Goal: Ask a question

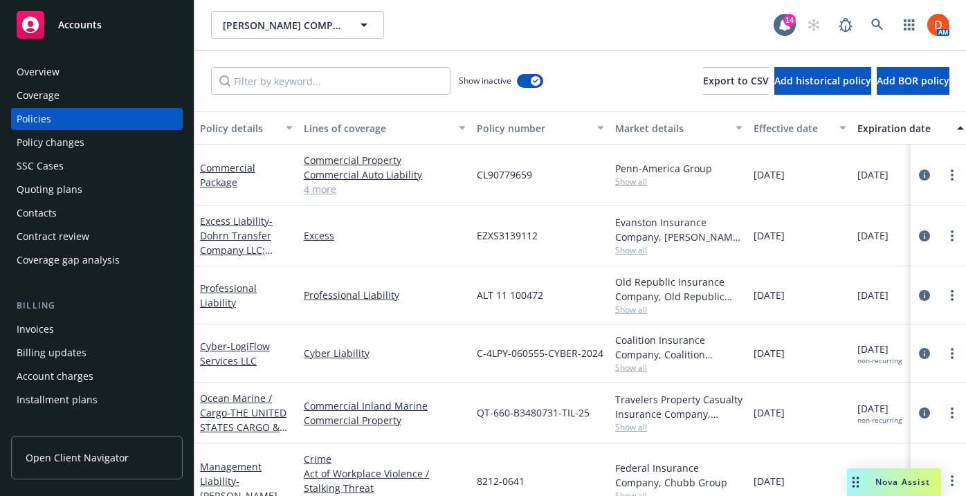
click at [95, 69] on div "Overview" at bounding box center [97, 72] width 160 height 22
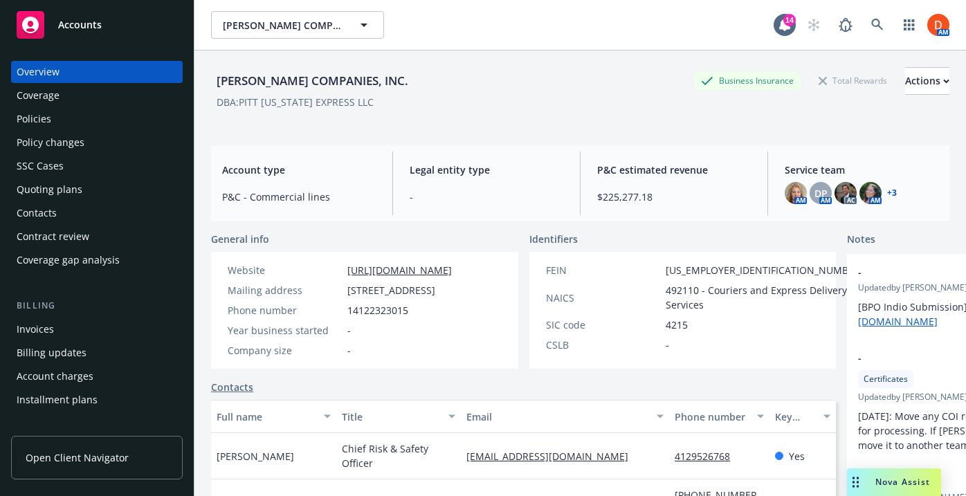
click at [904, 484] on span "Nova Assist" at bounding box center [902, 482] width 55 height 12
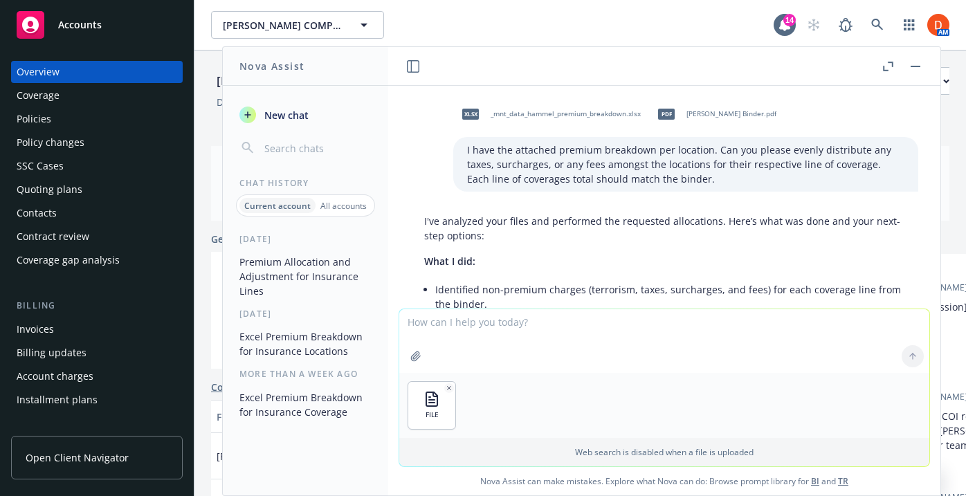
click at [448, 387] on icon "button" at bounding box center [448, 388] width 7 height 7
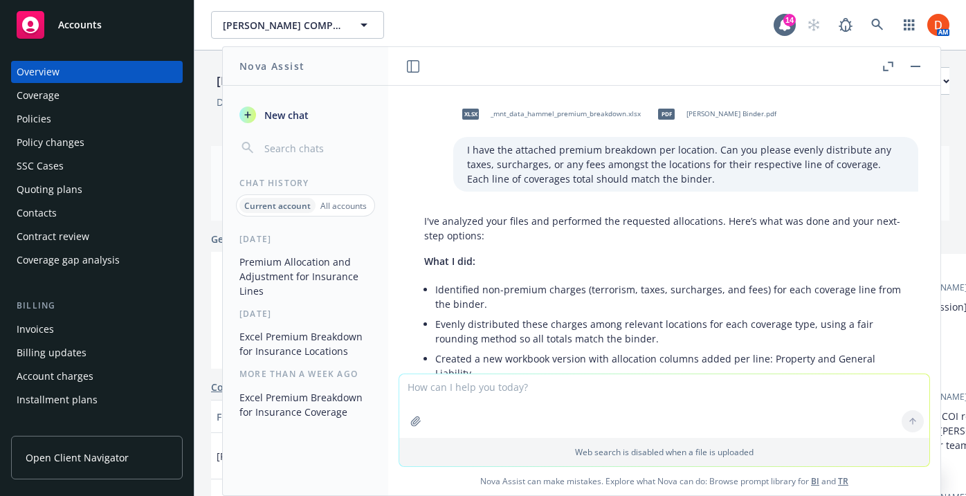
click at [312, 115] on button "New chat" at bounding box center [305, 114] width 143 height 25
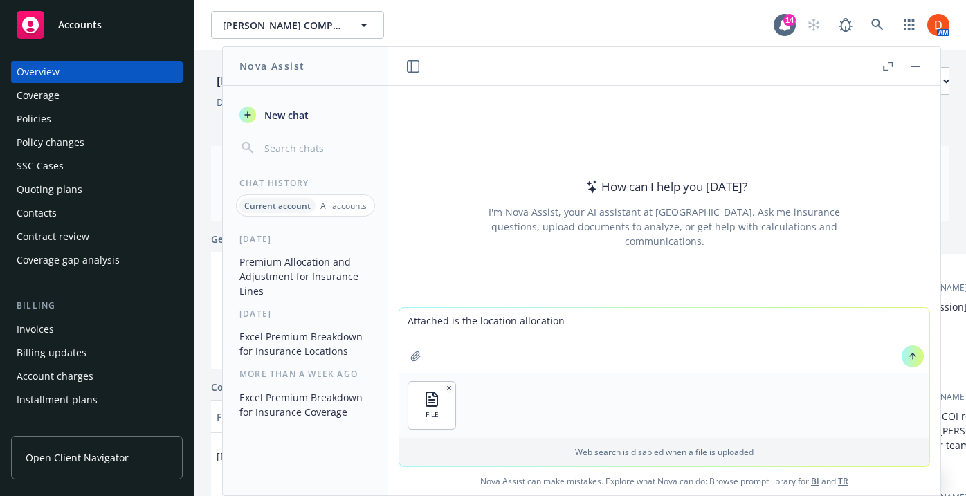
click at [512, 320] on textarea "Attached is the location allocation" at bounding box center [664, 340] width 530 height 65
click at [667, 320] on textarea "Attached is the location premium allocation" at bounding box center [664, 340] width 530 height 65
click at [601, 319] on textarea "Attached is the location premium allocation for the policy" at bounding box center [664, 340] width 530 height 65
click at [463, 320] on textarea "Attached is the location premium allocation spreadh for the policy" at bounding box center [664, 340] width 530 height 65
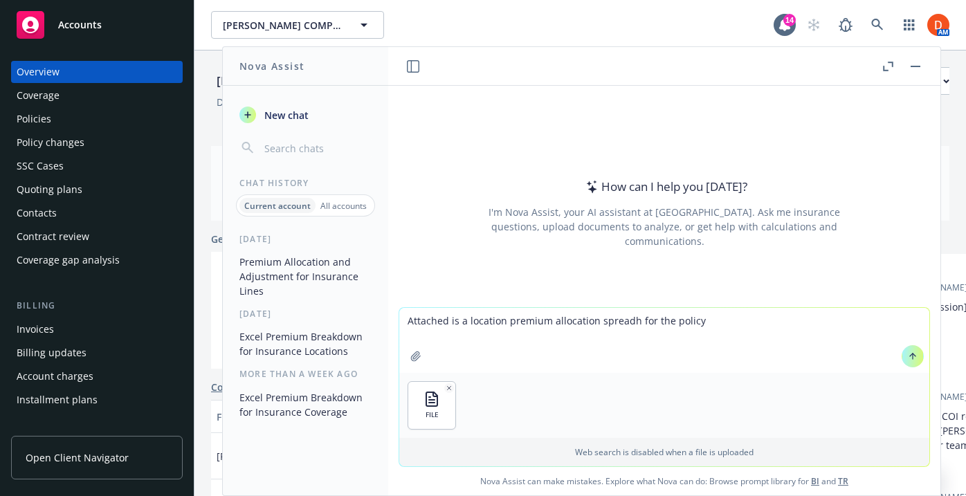
click at [632, 324] on textarea "Attached is a location premium allocation spreadh for the policy" at bounding box center [664, 340] width 530 height 65
drag, startPoint x: 672, startPoint y: 320, endPoint x: 746, endPoint y: 320, distance: 74.0
click at [746, 320] on textarea "Attached is a location premium allocation spreadsheet for for the policy" at bounding box center [664, 340] width 530 height 65
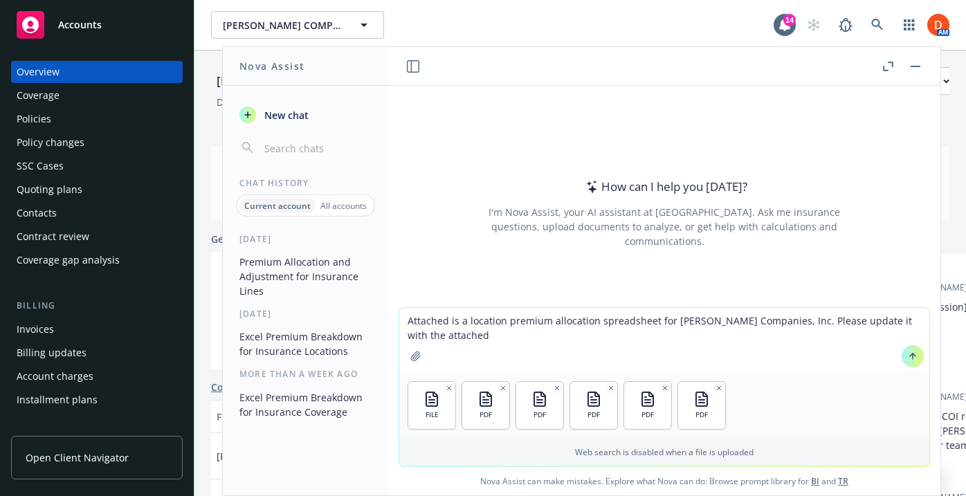
click at [868, 322] on textarea "Attached is a location premium allocation spreadsheet for [PERSON_NAME] Compani…" at bounding box center [664, 340] width 530 height 65
click at [805, 329] on textarea "Attached is a location premium allocation spreadsheet for [PERSON_NAME] Compani…" at bounding box center [664, 340] width 530 height 65
type textarea "Attached is a location premium allocation spreadsheet for [PERSON_NAME] Compani…"
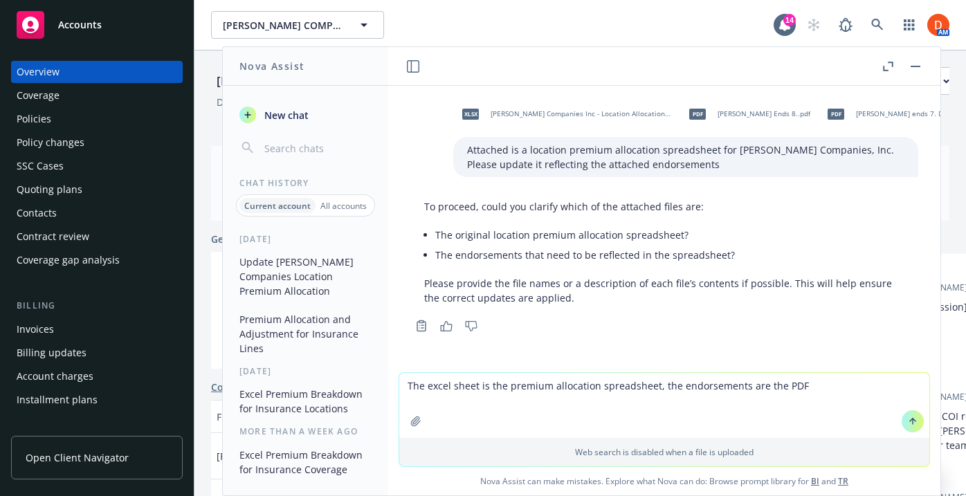
type textarea "The excel sheet is the premium allocation spreadsheet, the endorsements are the…"
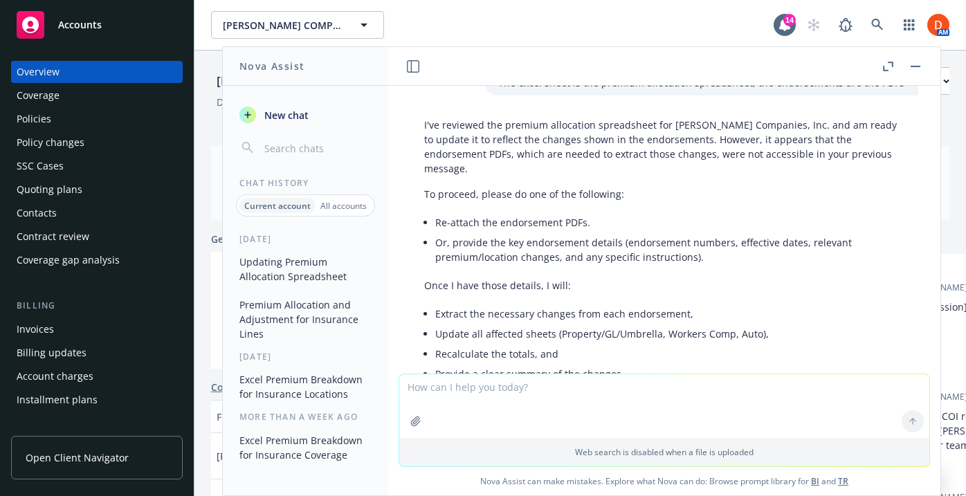
scroll to position [281, 0]
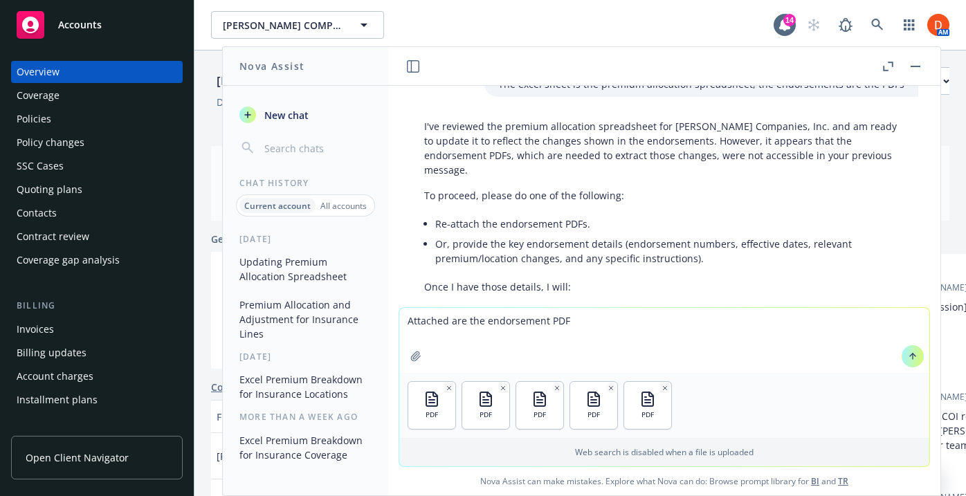
type textarea "Attached are the endorsement PDFs"
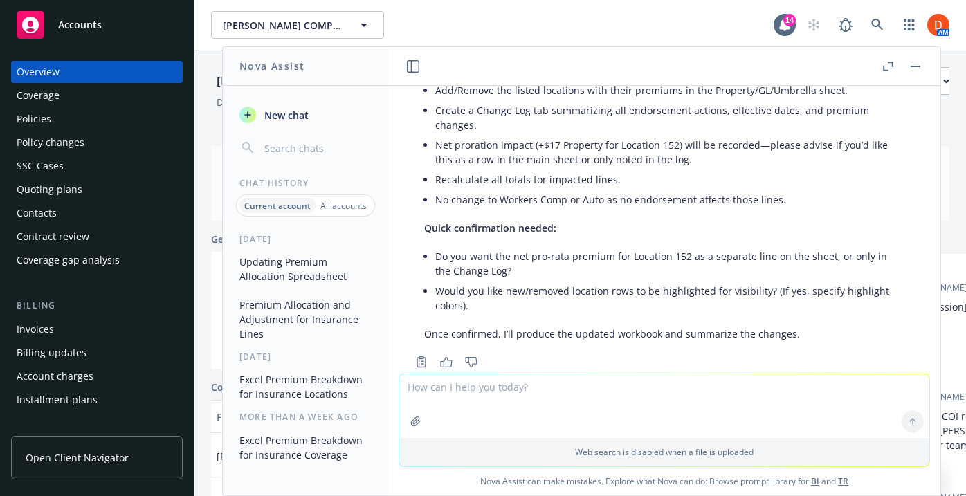
scroll to position [1303, 0]
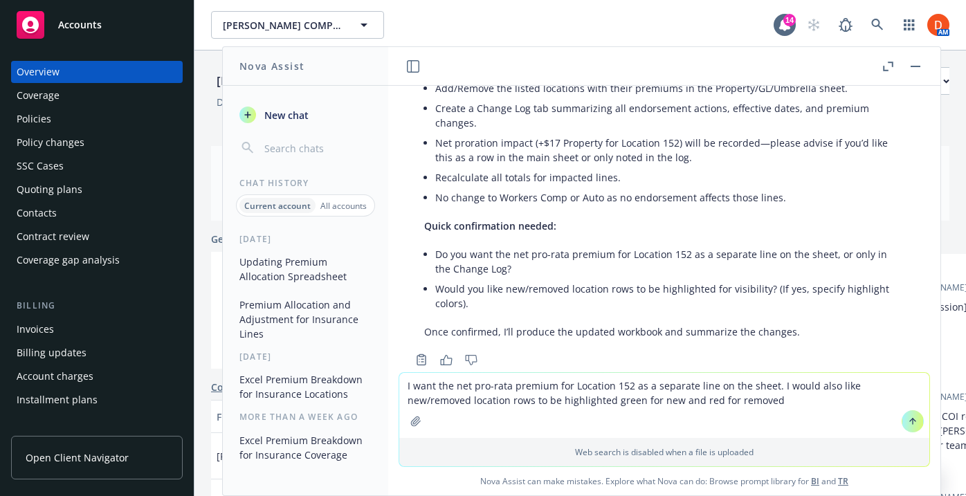
type textarea "I want the net pro-rata premium for Location 152 as a separate line on the shee…"
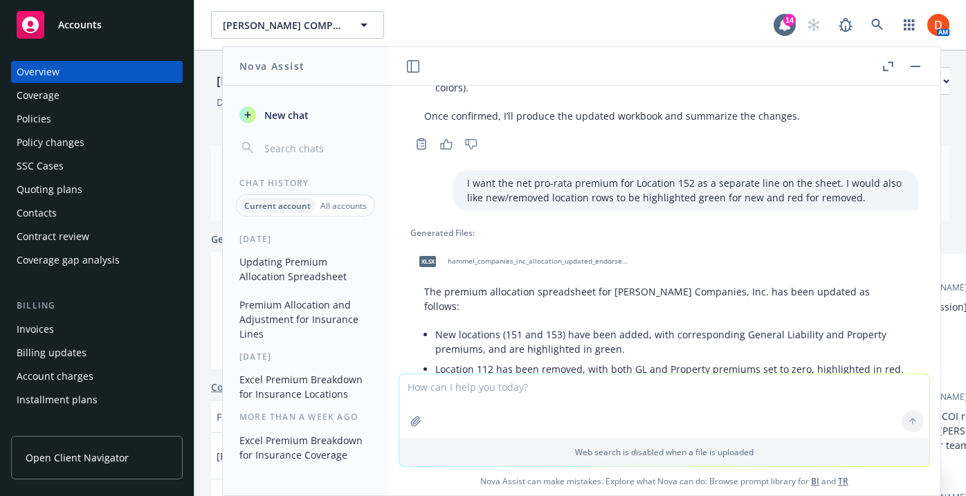
scroll to position [1518, 0]
click at [599, 257] on span "hammel_companies_inc_allocation_updated_endorsements.xlsx" at bounding box center [538, 261] width 181 height 9
